Goal: Task Accomplishment & Management: Use online tool/utility

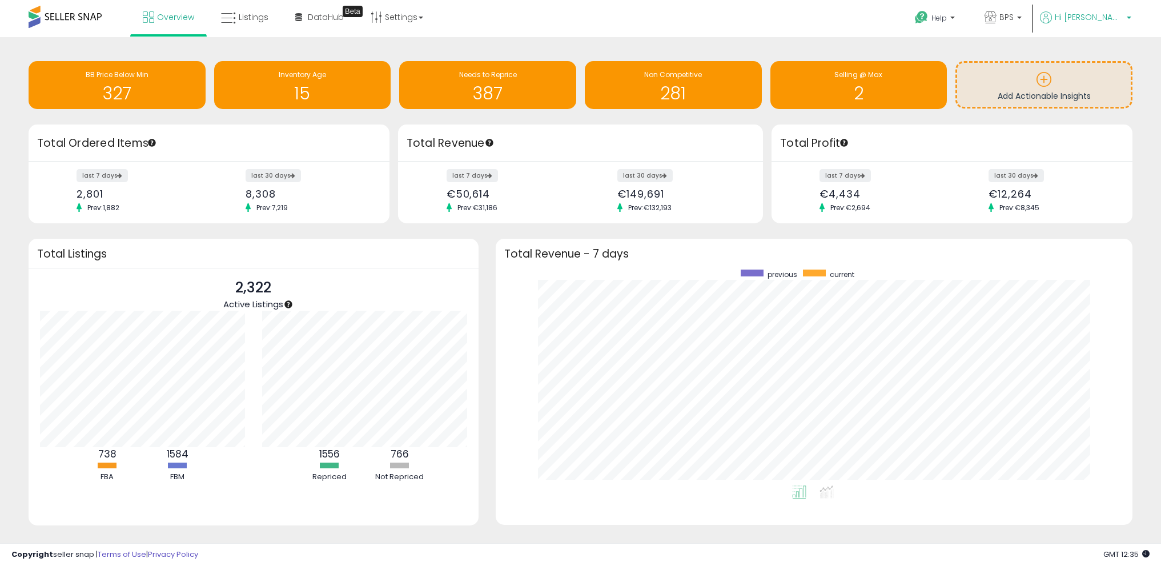
click at [1111, 20] on span "Hi [PERSON_NAME]" at bounding box center [1089, 16] width 69 height 11
click at [248, 14] on span "Listings" at bounding box center [254, 16] width 30 height 11
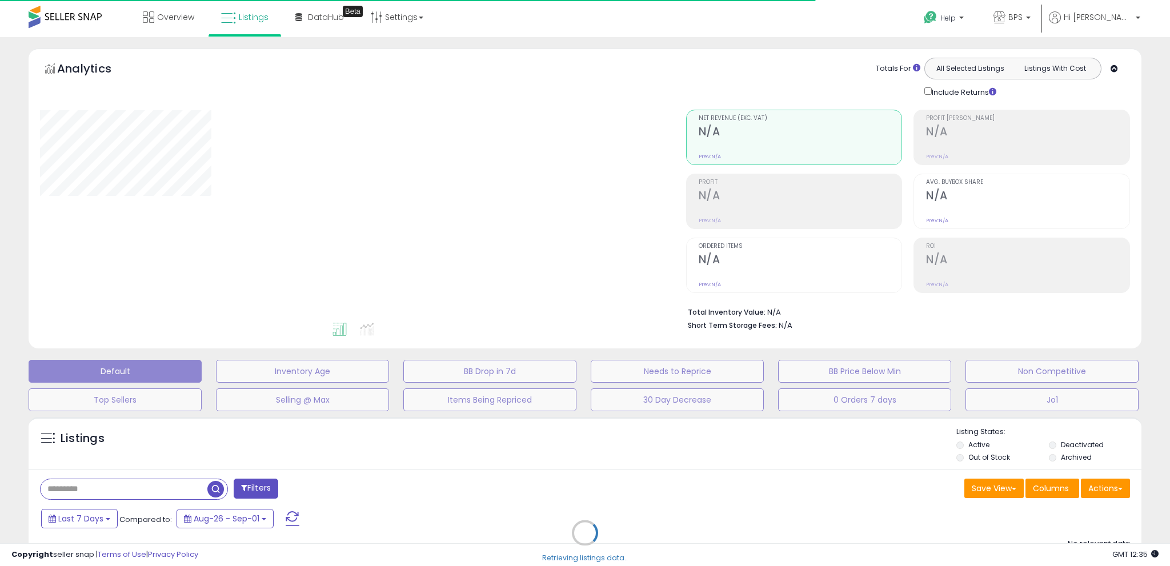
click at [1110, 489] on div "Retrieving listings data.." at bounding box center [585, 541] width 1130 height 260
click at [1113, 489] on div "Retrieving listings data.." at bounding box center [585, 541] width 1130 height 260
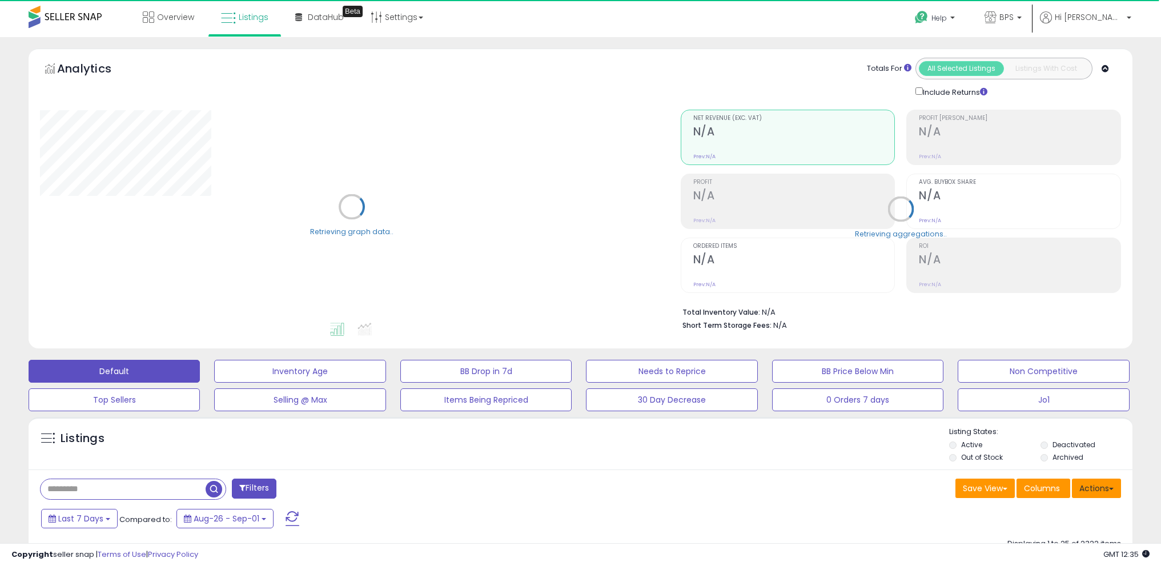
click at [1111, 489] on span at bounding box center [1111, 489] width 5 height 2
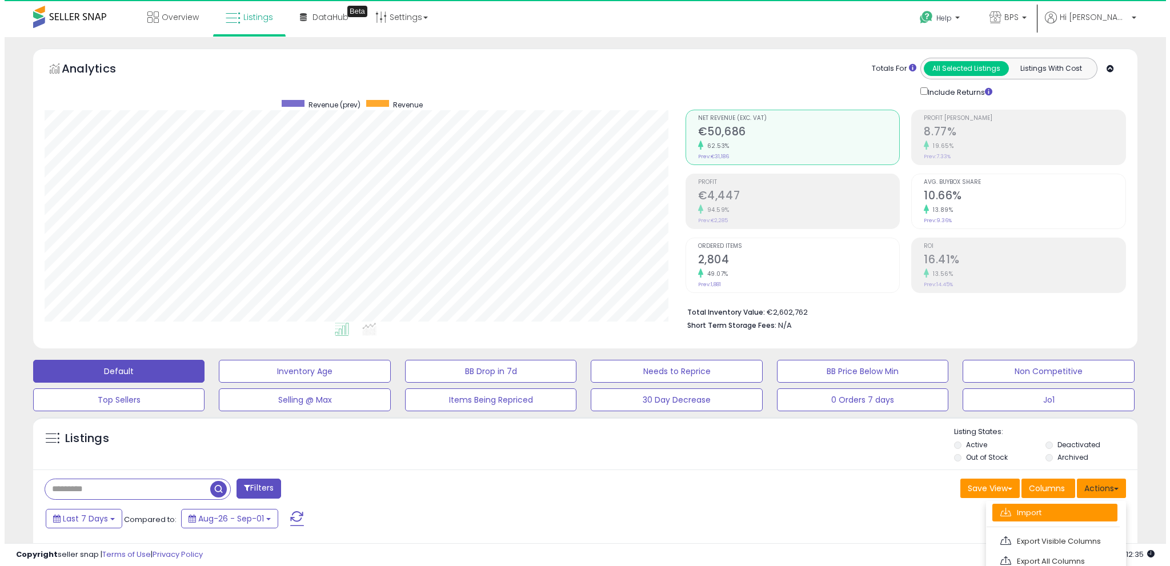
scroll to position [234, 641]
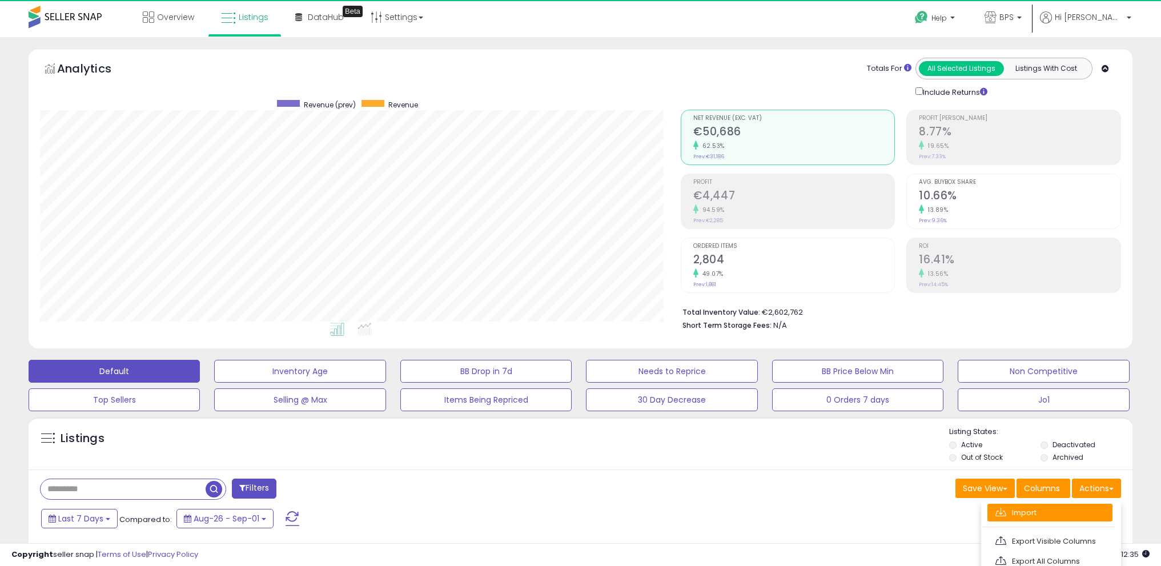
click at [1038, 505] on link "Import" at bounding box center [1050, 513] width 125 height 18
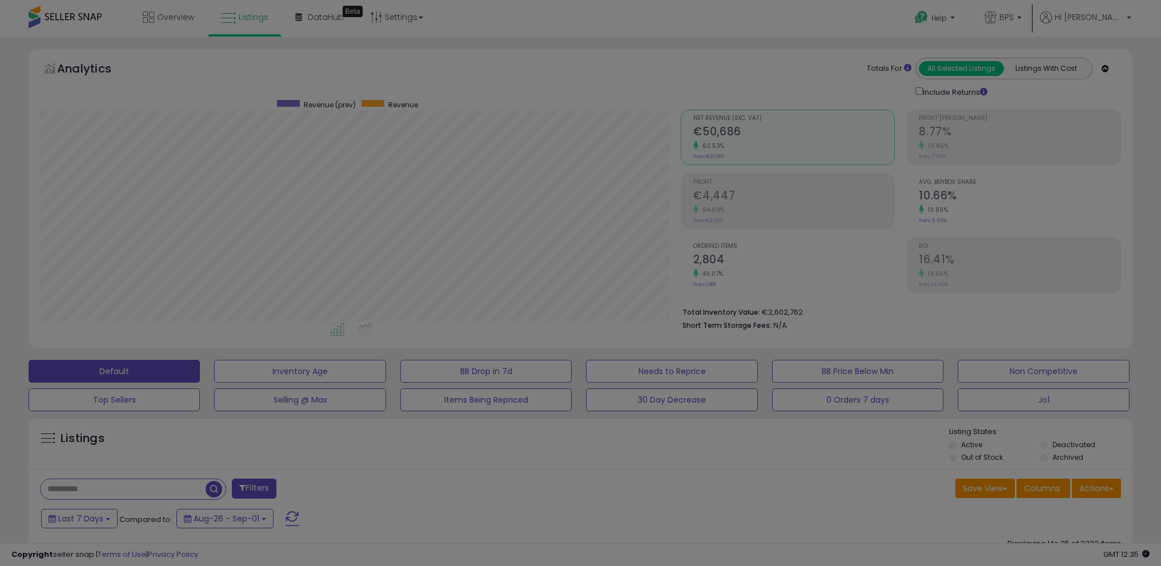
scroll to position [234, 645]
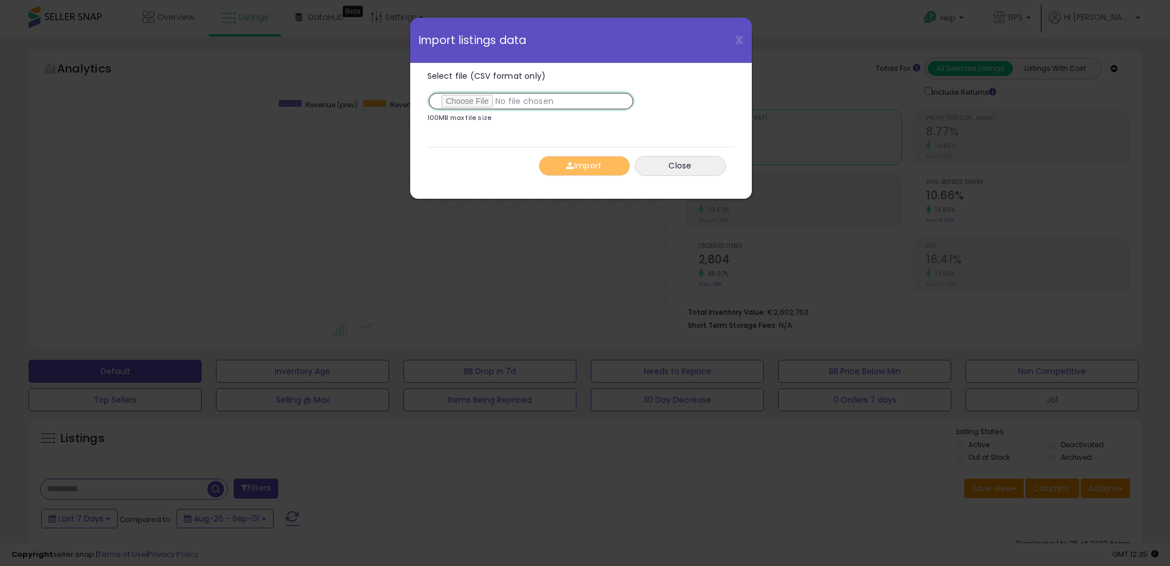
click at [480, 102] on input "Select file (CSV format only)" at bounding box center [530, 100] width 207 height 19
type input "**********"
click at [593, 167] on button "Import" at bounding box center [584, 166] width 91 height 20
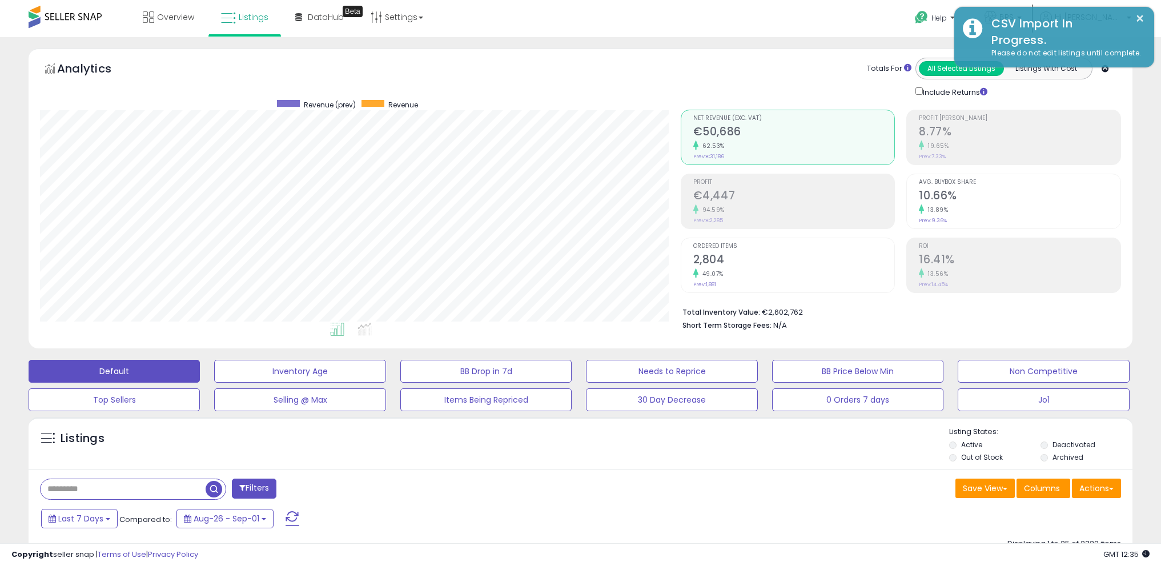
scroll to position [570912, 570505]
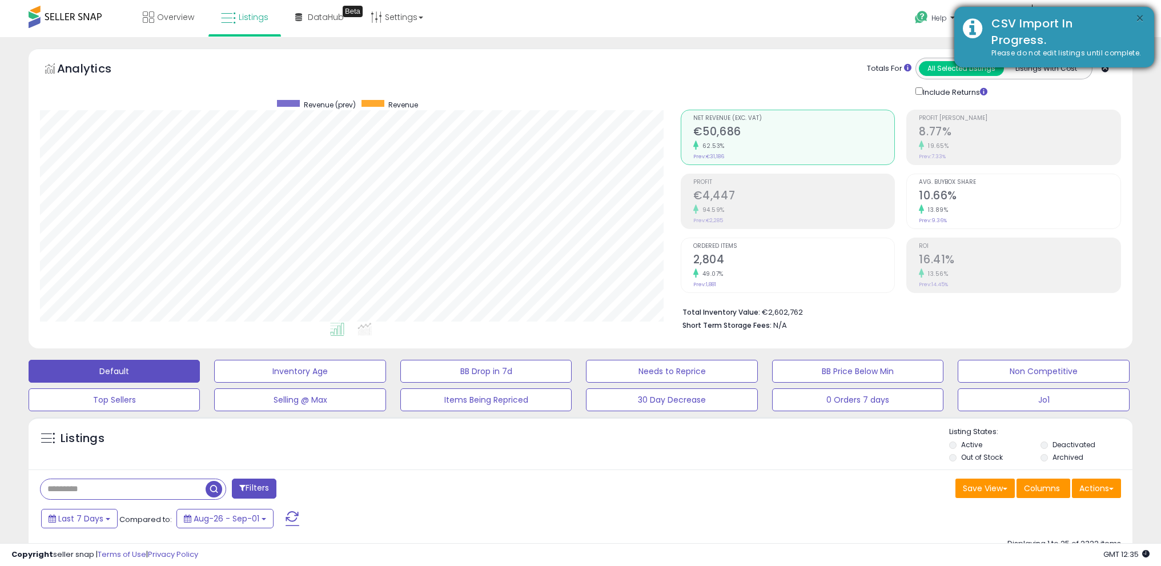
click at [1138, 15] on button "×" at bounding box center [1139, 18] width 9 height 14
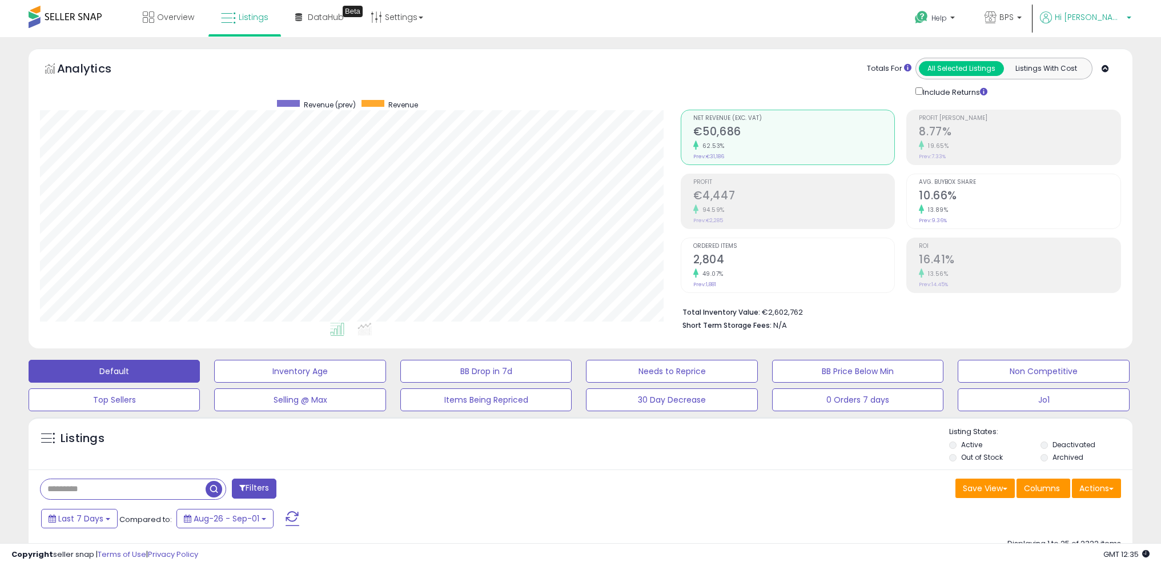
click at [1118, 17] on span "Hi [PERSON_NAME]" at bounding box center [1089, 16] width 69 height 11
click at [1113, 119] on link "Logout" at bounding box center [1105, 120] width 25 height 11
